Goal: Information Seeking & Learning: Find specific fact

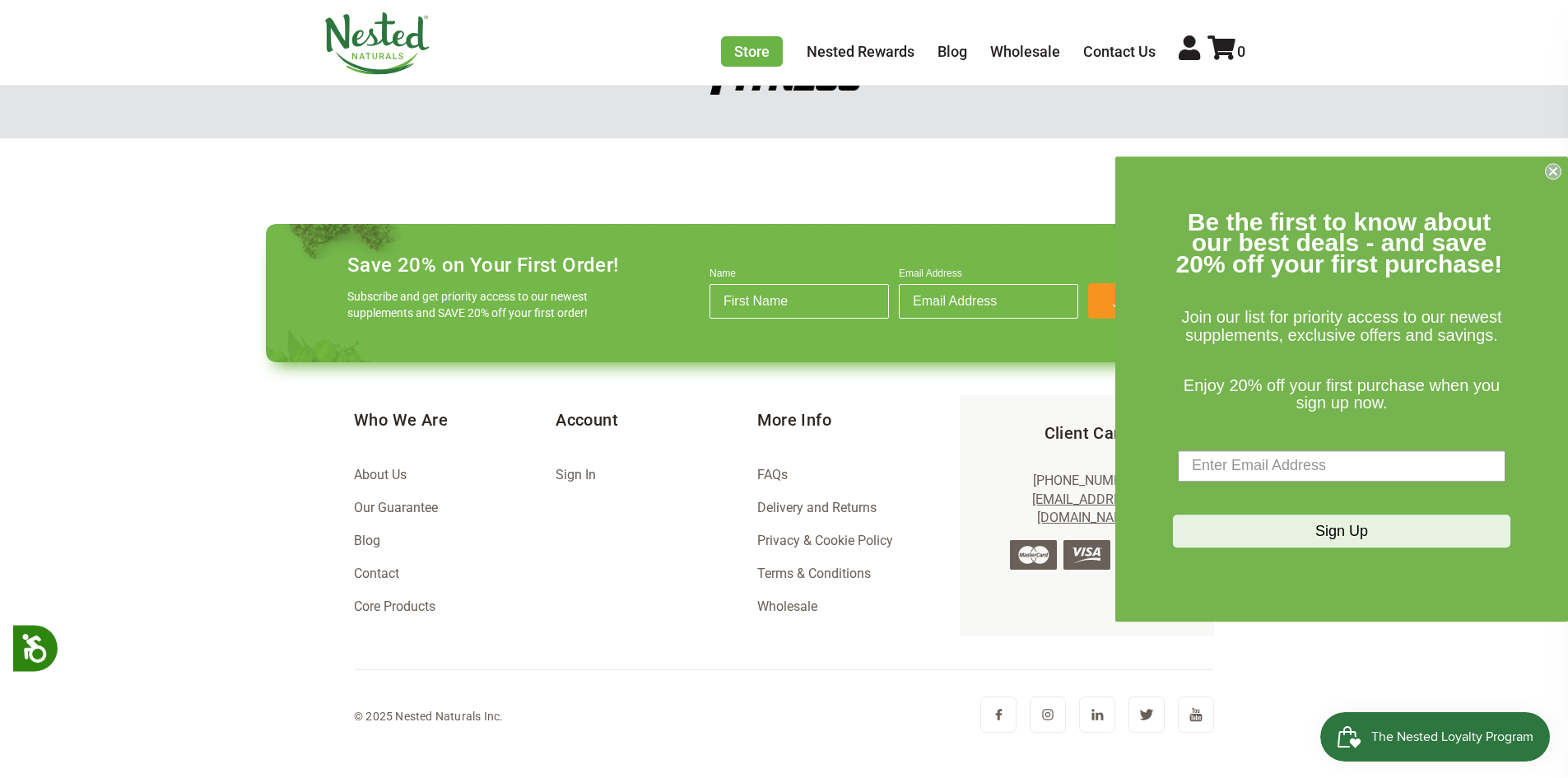
click at [397, 603] on link "Core Products" at bounding box center [394, 606] width 81 height 16
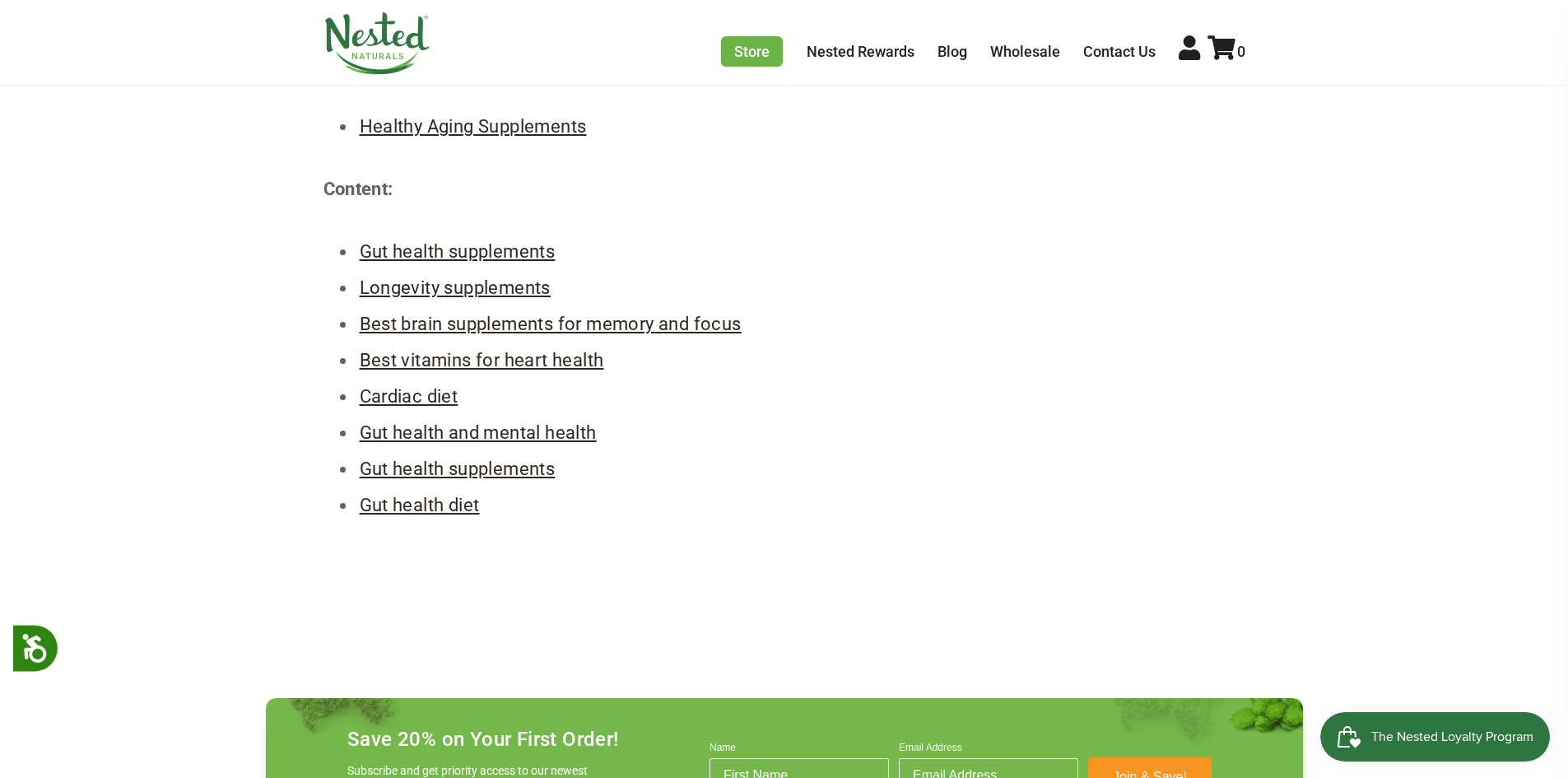
scroll to position [1049, 0]
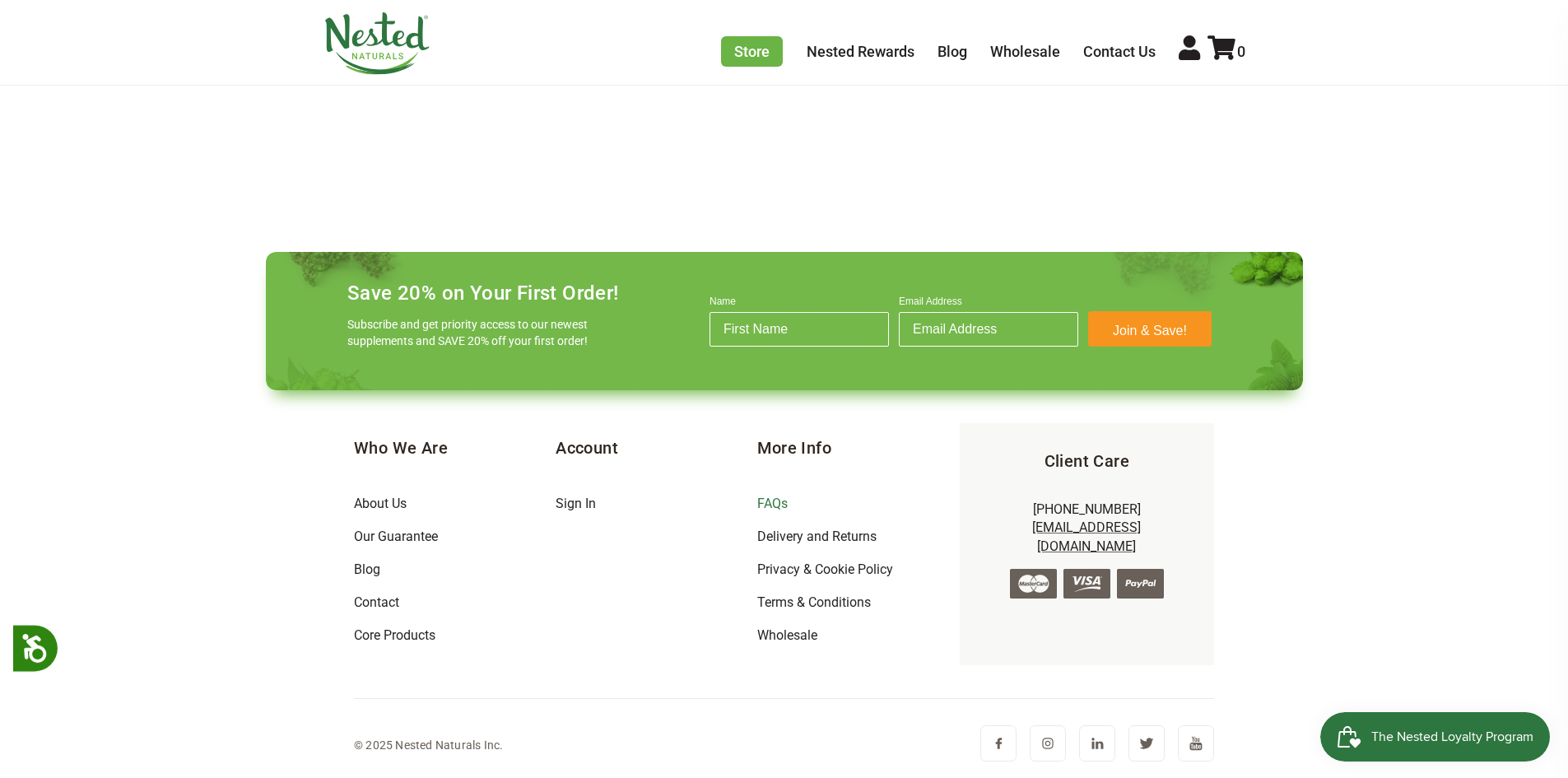
click at [767, 510] on link "FAQs" at bounding box center [772, 503] width 30 height 16
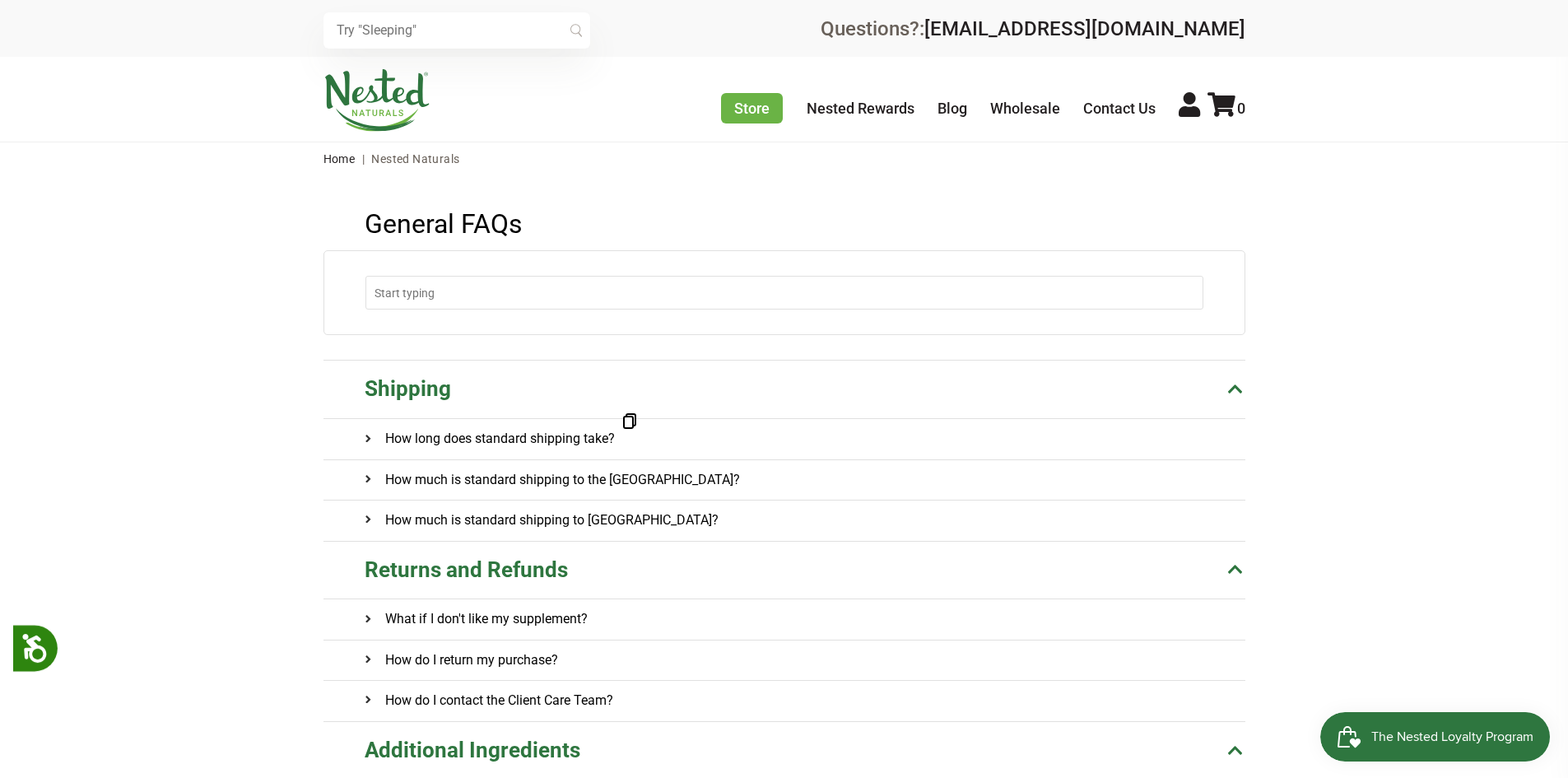
click at [512, 453] on h4 "How long does standard shipping take?" at bounding box center [490, 439] width 250 height 40
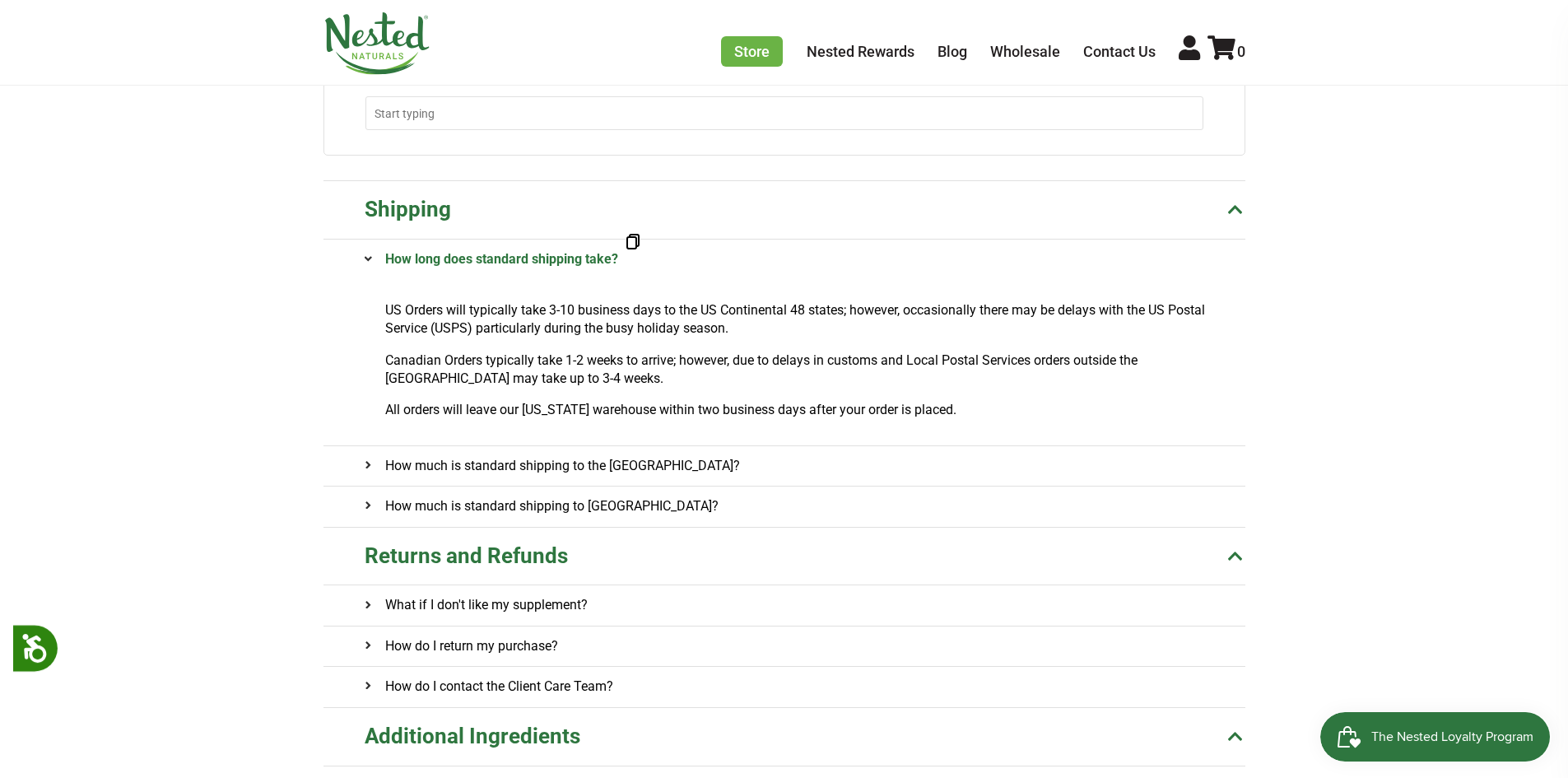
scroll to position [238, 0]
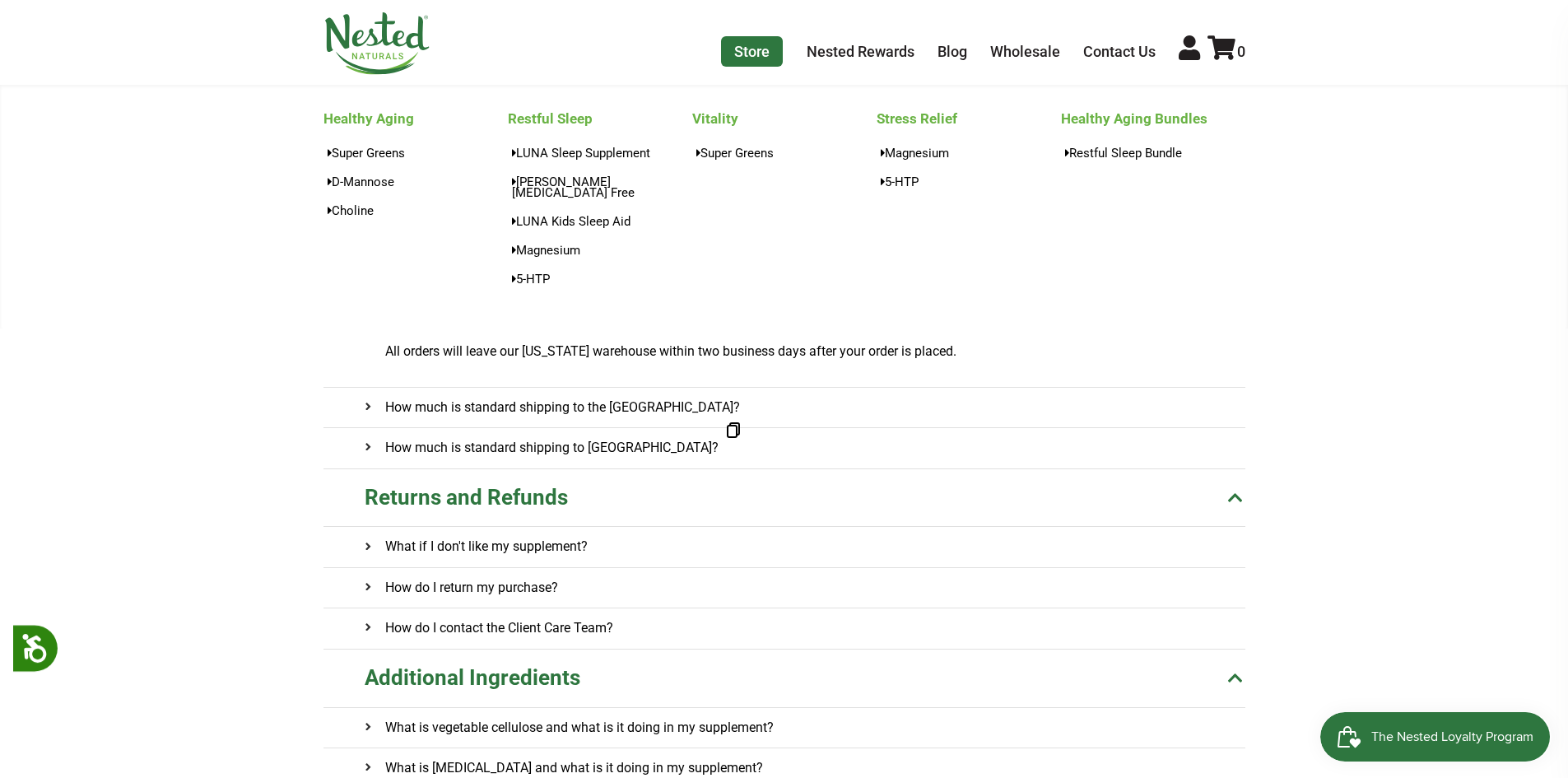
click at [752, 63] on link "Store" at bounding box center [753, 51] width 62 height 30
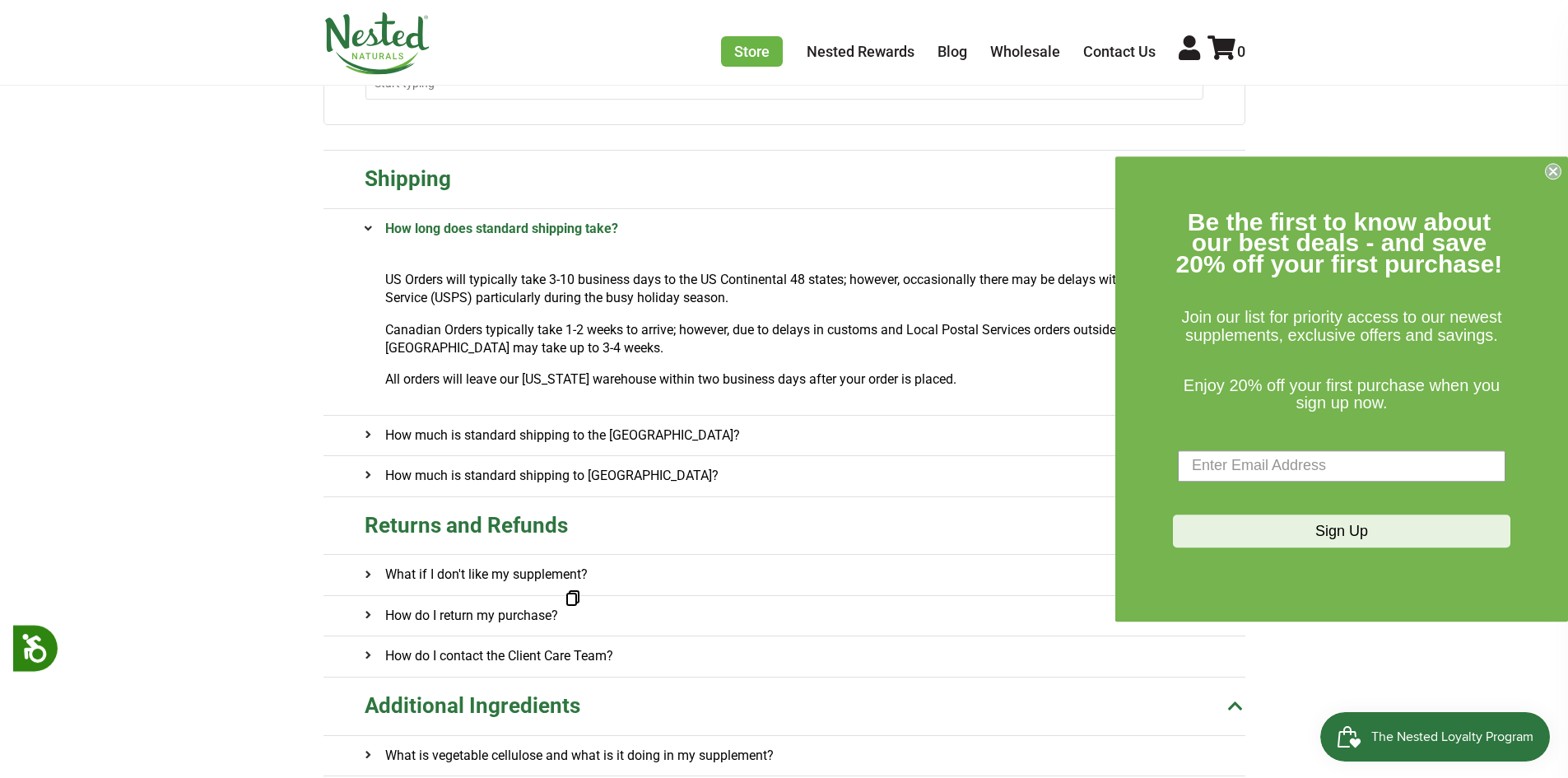
scroll to position [209, 0]
click at [437, 442] on h4 "How much is standard shipping to the US?" at bounding box center [552, 436] width 375 height 40
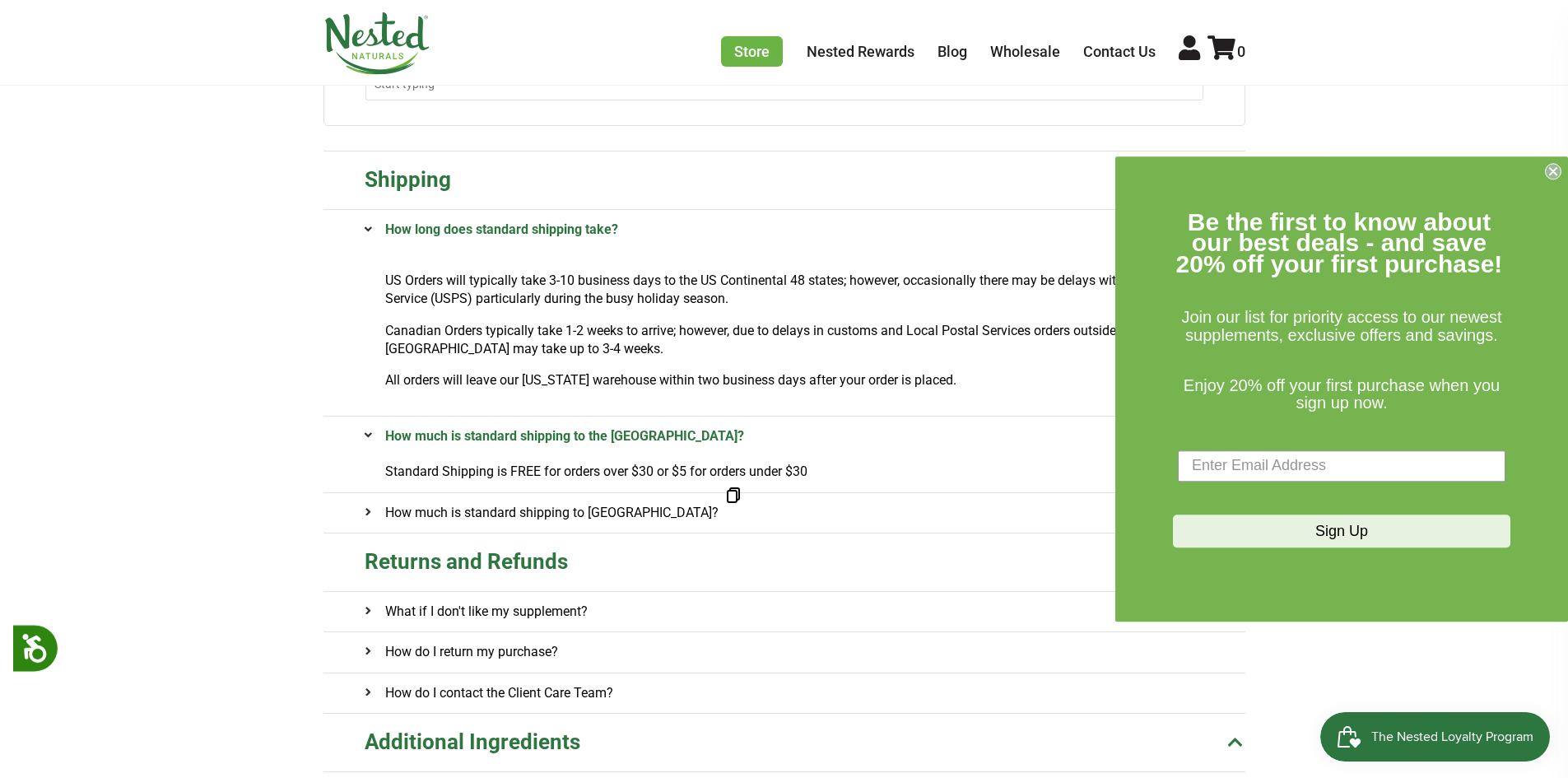
click at [474, 507] on h4 "How much is standard shipping to Canada?" at bounding box center [542, 512] width 354 height 40
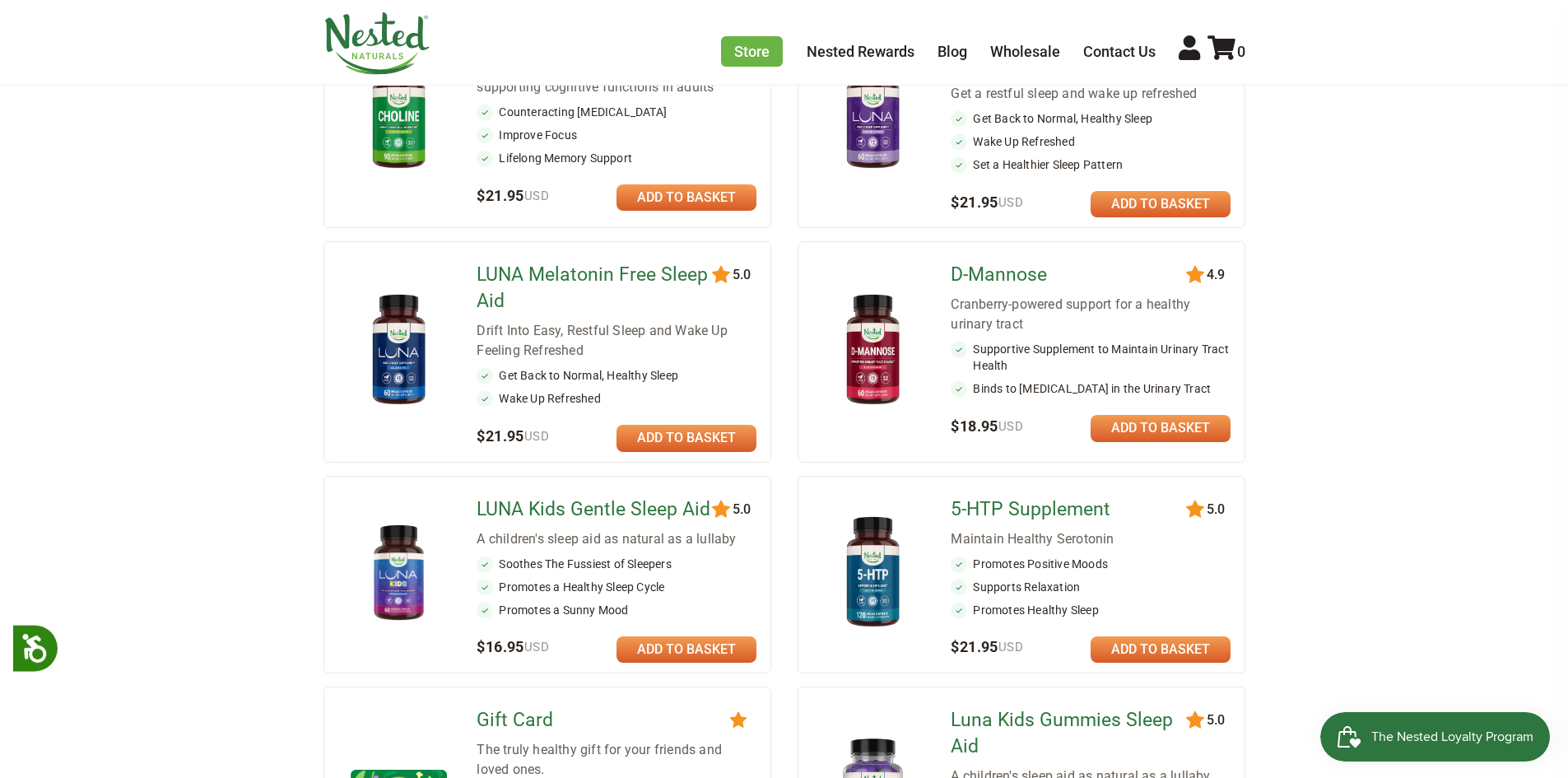
scroll to position [636, 0]
